Goal: Information Seeking & Learning: Find specific page/section

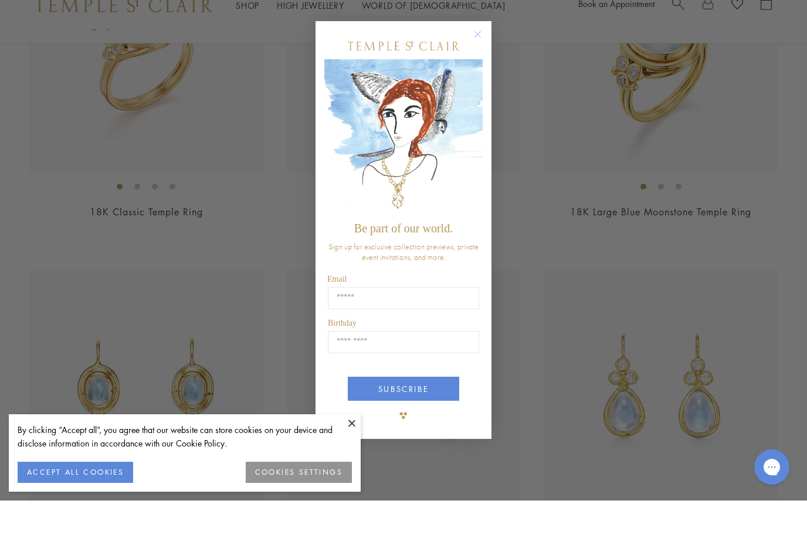
scroll to position [1383, 0]
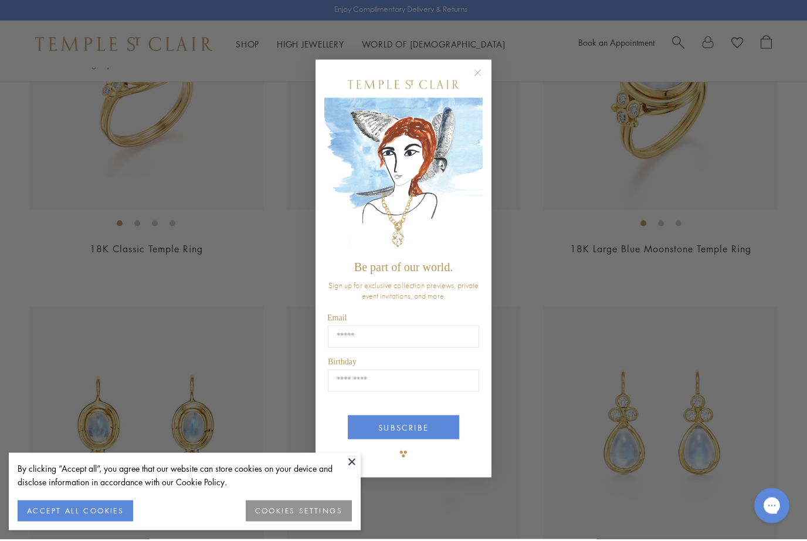
click at [475, 99] on div "POPUP Form" at bounding box center [403, 86] width 158 height 26
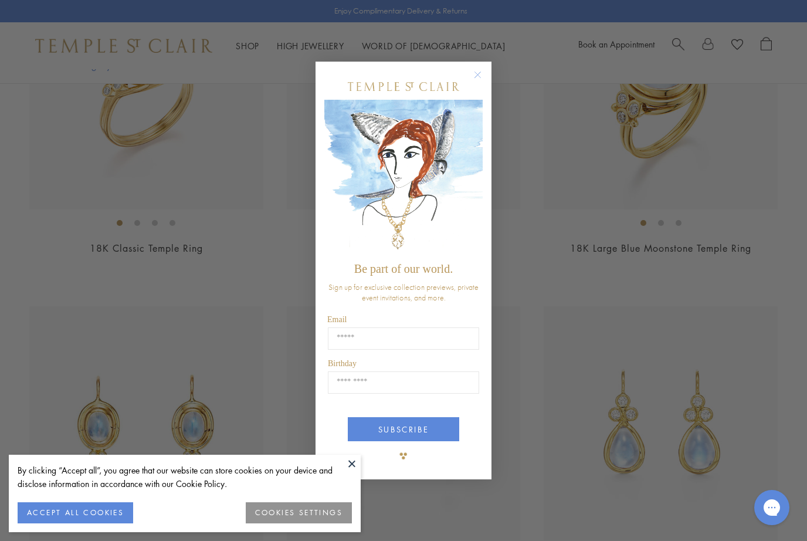
click at [474, 82] on circle "Close dialog" at bounding box center [478, 75] width 14 height 14
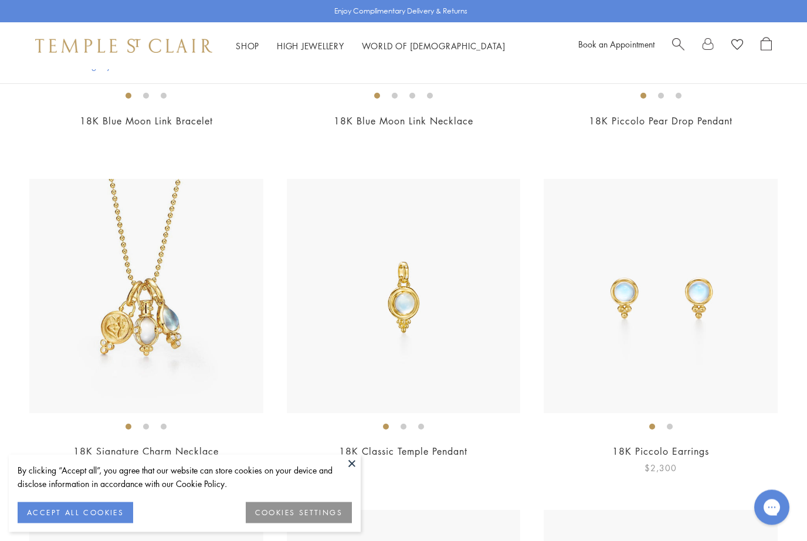
scroll to position [2517, 0]
click at [137, 296] on img at bounding box center [146, 296] width 234 height 234
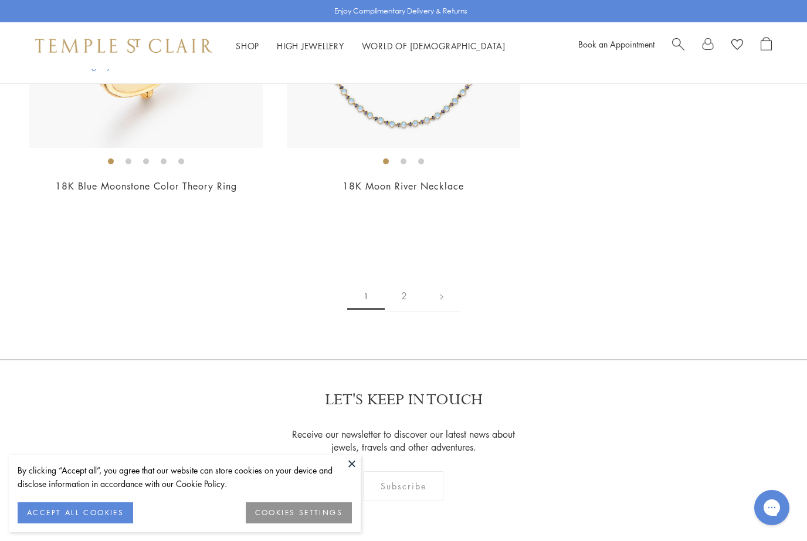
scroll to position [6121, 0]
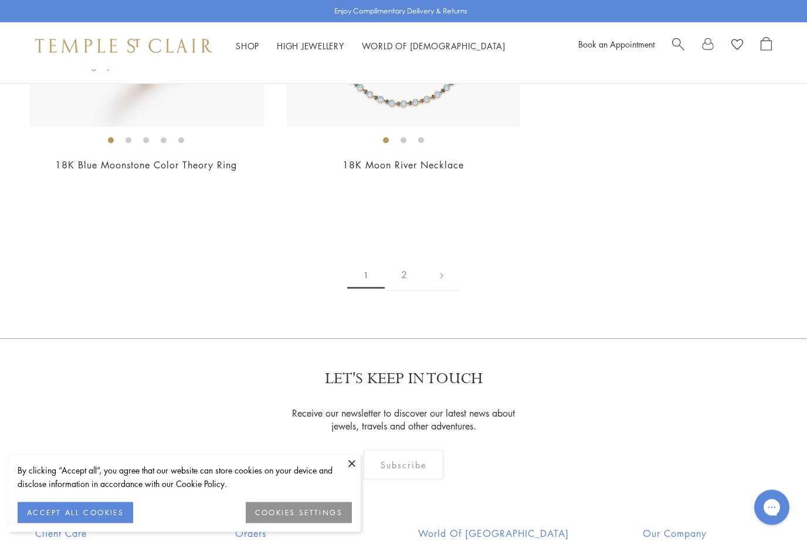
click at [443, 264] on link at bounding box center [441, 275] width 36 height 32
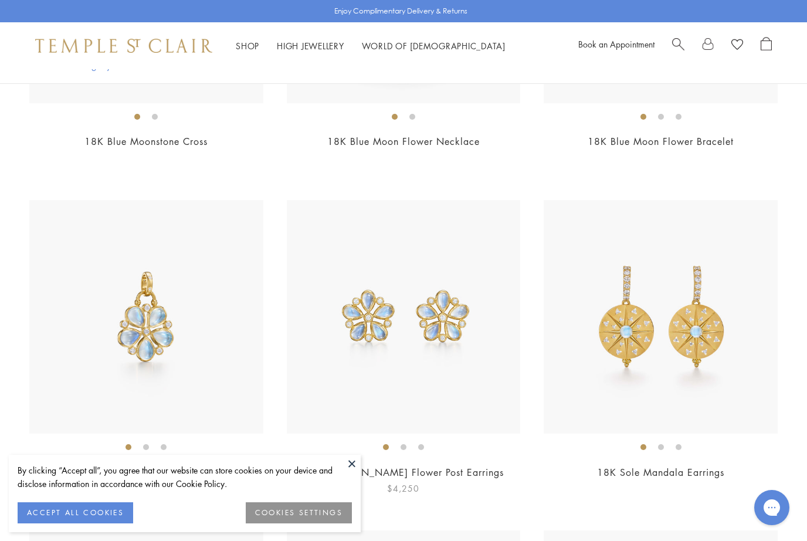
scroll to position [1164, 0]
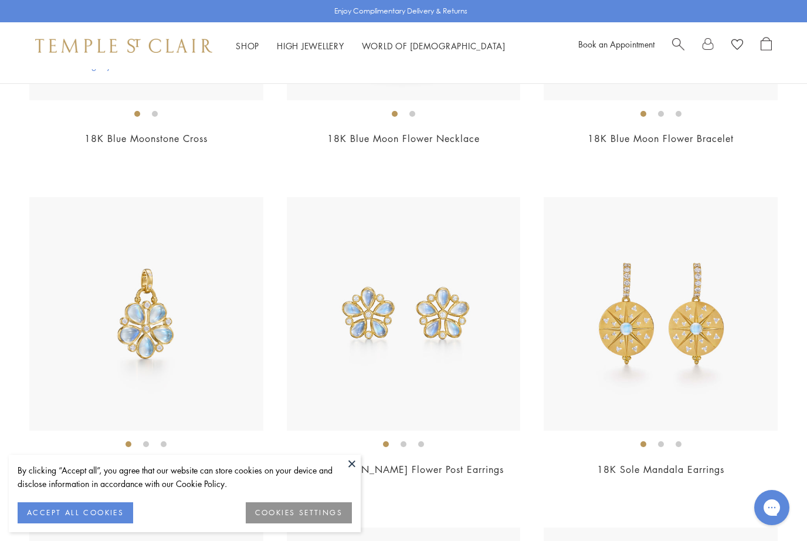
click at [137, 339] on img at bounding box center [146, 314] width 234 height 234
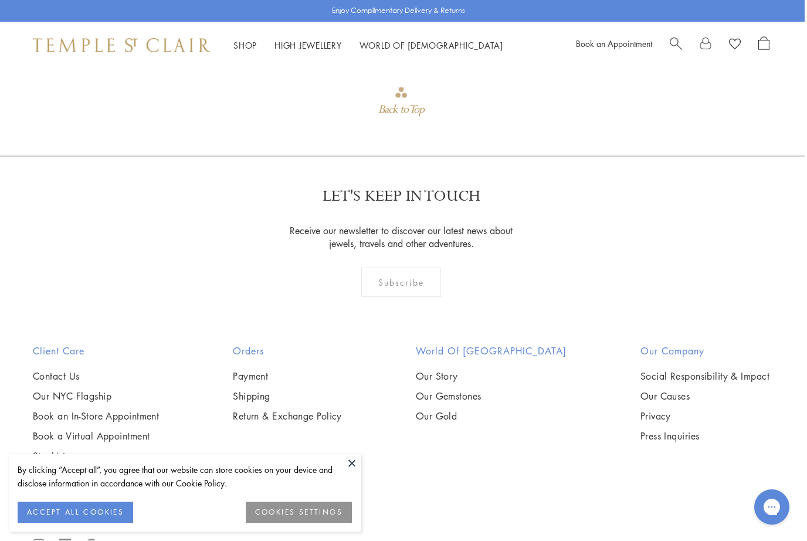
scroll to position [1453, 2]
click at [56, 454] on link "Stockists" at bounding box center [96, 456] width 126 height 13
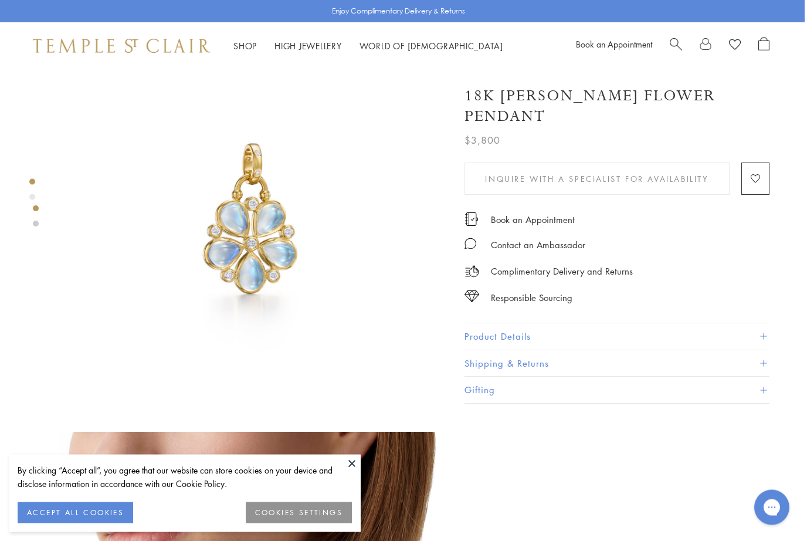
scroll to position [72, 2]
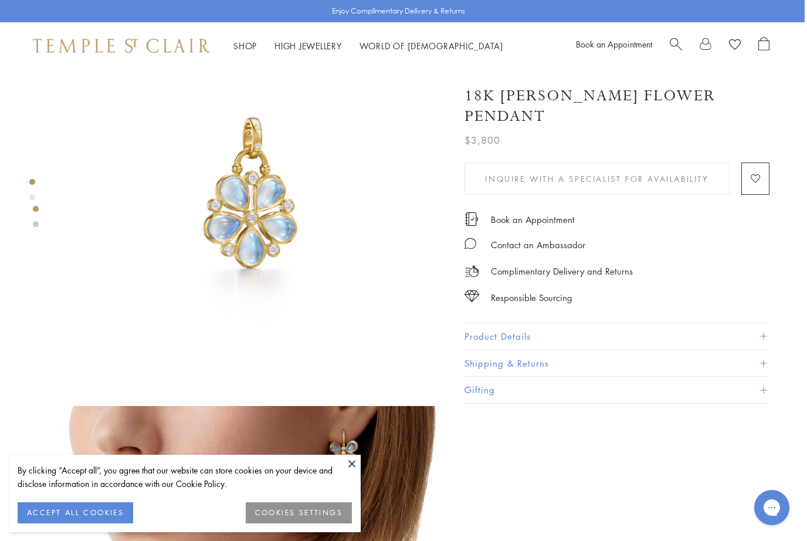
click at [356, 472] on button at bounding box center [352, 463] width 18 height 18
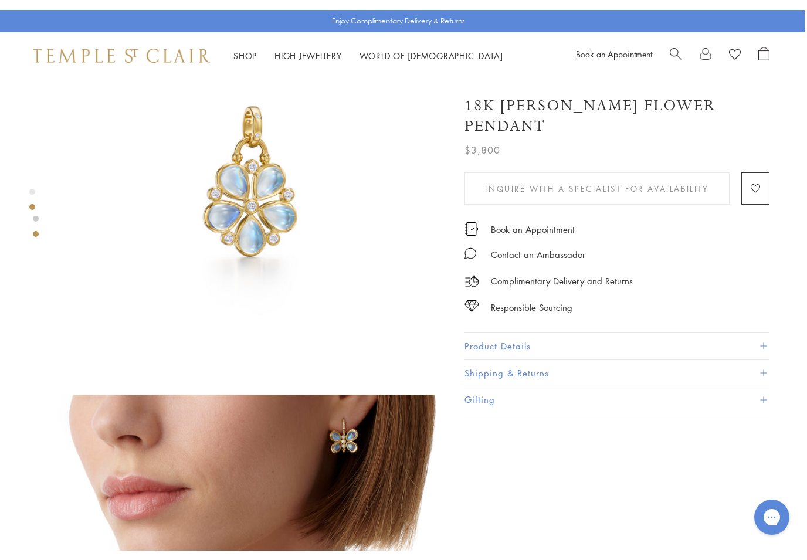
scroll to position [0, 2]
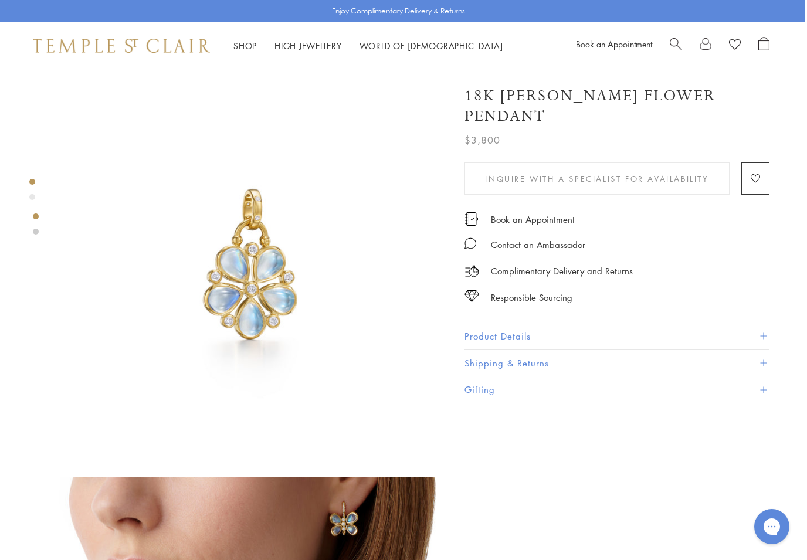
click at [11, 9] on div "Enjoy Complimentary Delivery & Returns" at bounding box center [401, 11] width 807 height 22
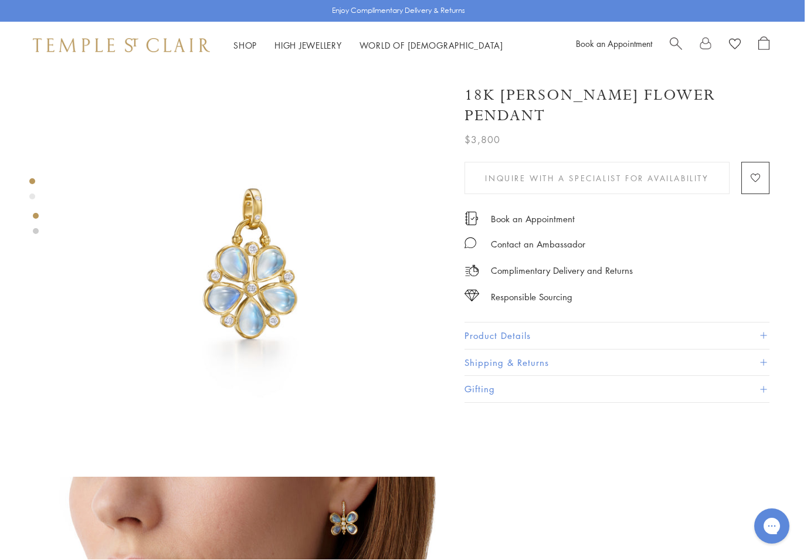
scroll to position [1, 2]
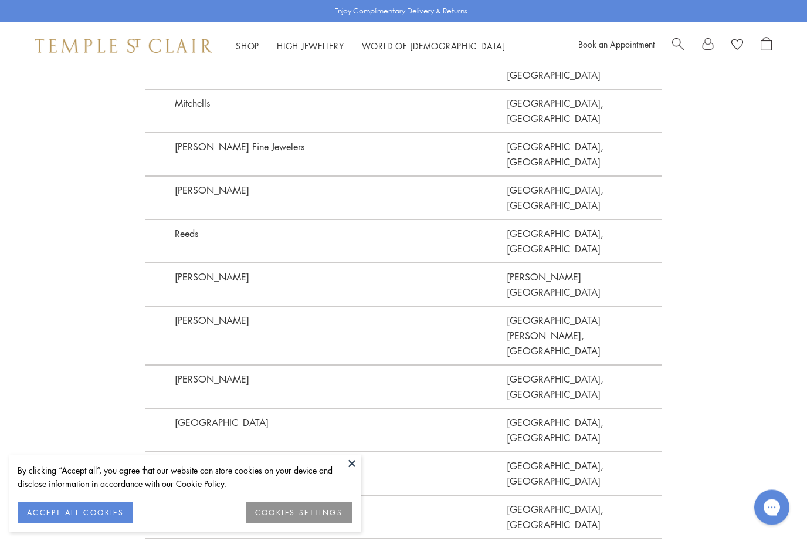
scroll to position [2716, 0]
click at [354, 472] on button at bounding box center [352, 463] width 18 height 18
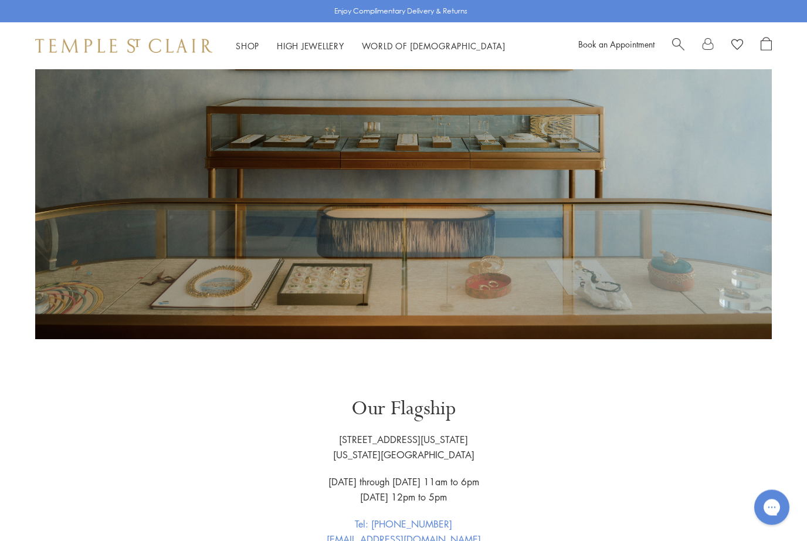
scroll to position [0, 0]
